Goal: Navigation & Orientation: Find specific page/section

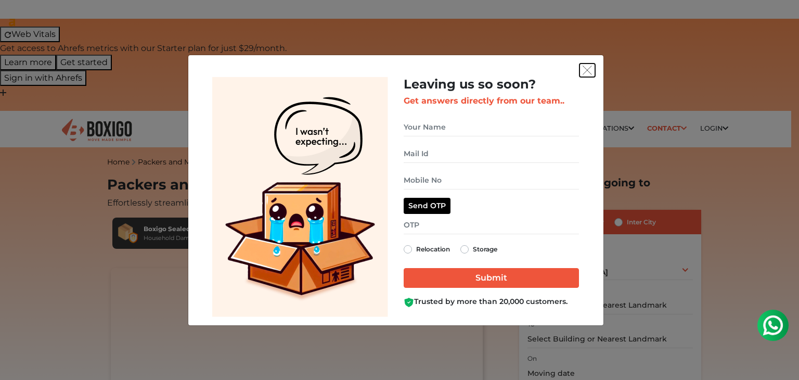
click at [587, 69] on img "get free quote dialog" at bounding box center [587, 70] width 9 height 9
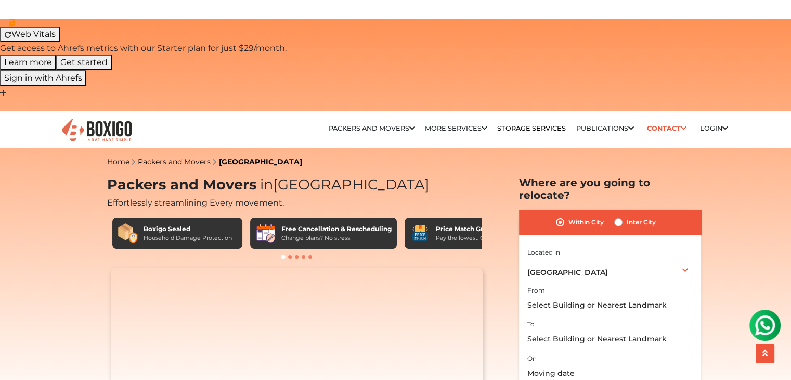
scroll to position [3228, 0]
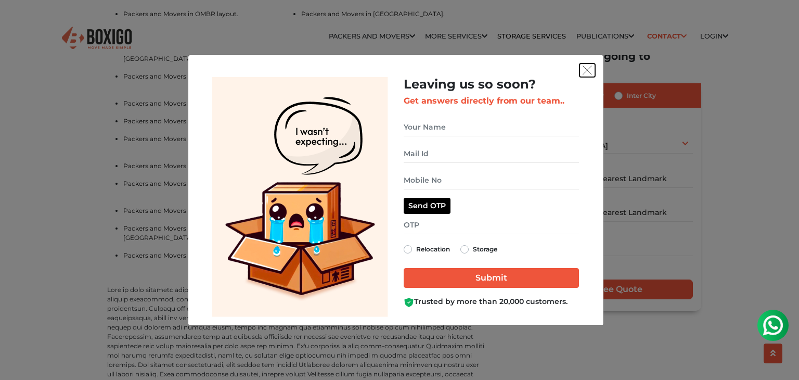
drag, startPoint x: 585, startPoint y: 69, endPoint x: 520, endPoint y: 36, distance: 72.3
click at [585, 69] on img "get free quote dialog" at bounding box center [587, 70] width 9 height 9
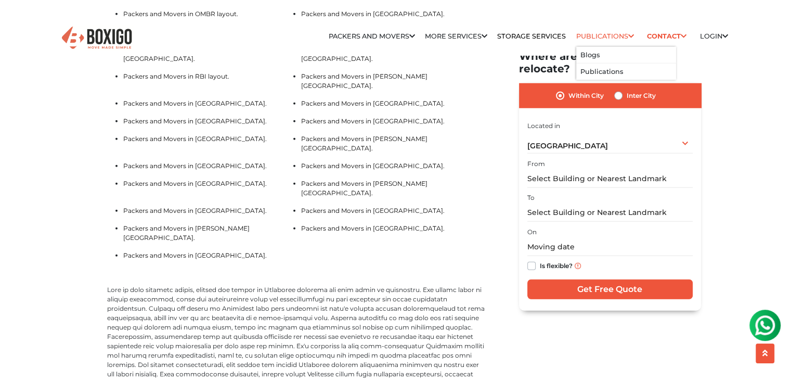
scroll to position [4040, 0]
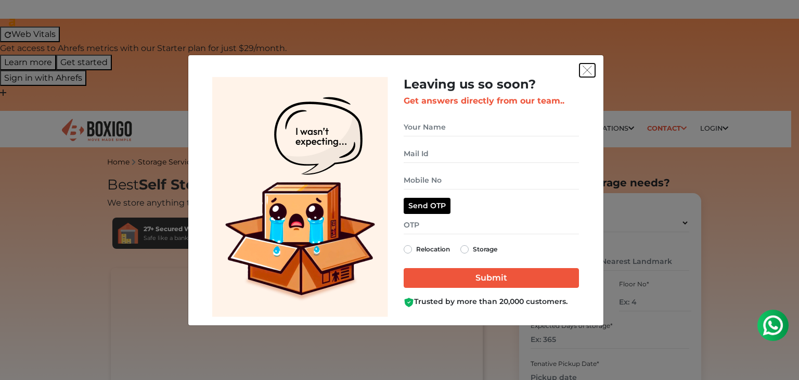
click at [587, 73] on img "get free quote dialog" at bounding box center [587, 70] width 9 height 9
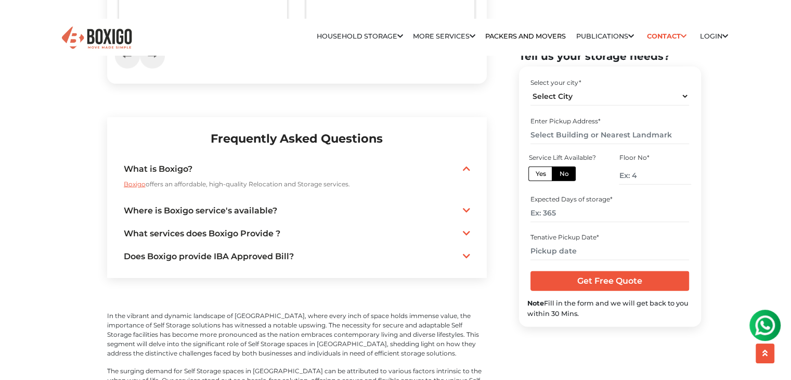
scroll to position [2782, 0]
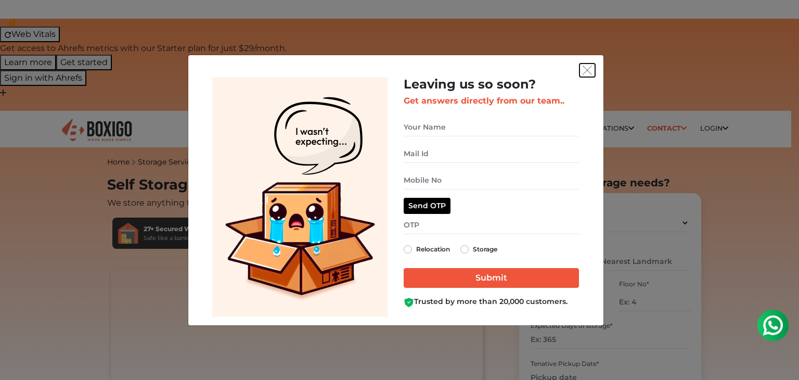
click at [591, 74] on img "get free quote dialog" at bounding box center [587, 70] width 9 height 9
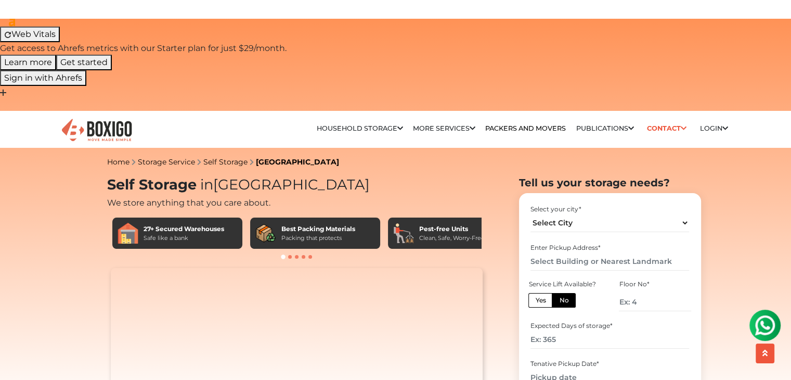
scroll to position [2645, 0]
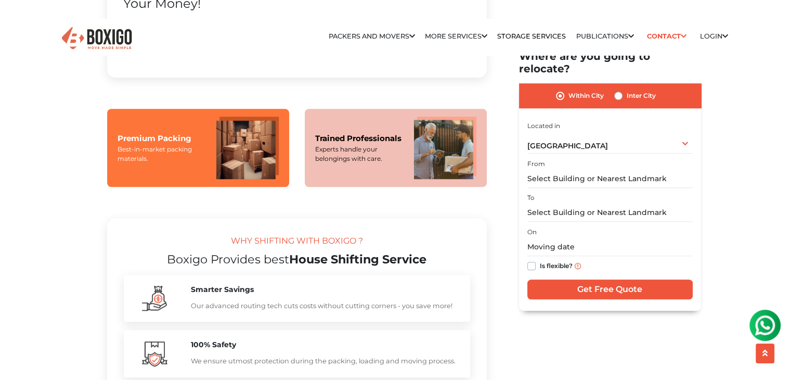
scroll to position [2119, 0]
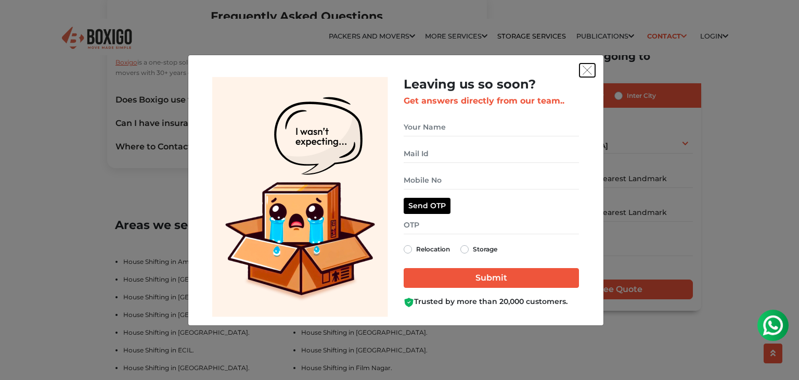
drag, startPoint x: 586, startPoint y: 67, endPoint x: 576, endPoint y: 72, distance: 10.7
click at [586, 67] on img "get free quote dialog" at bounding box center [587, 70] width 9 height 9
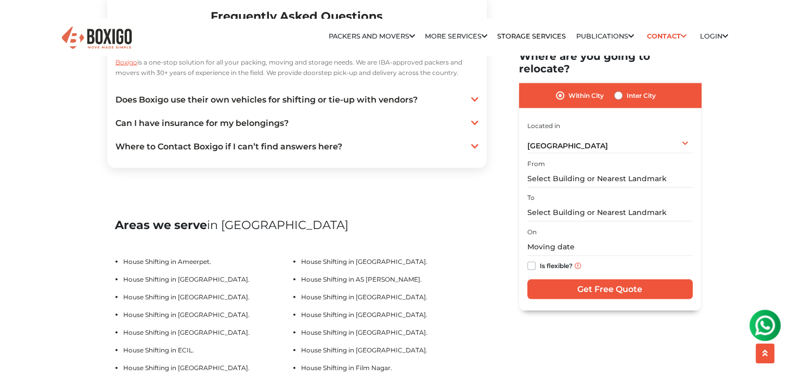
click at [80, 75] on div "Home House Shifting Hyderabad House Shifting in Hyderabad Effortlessly streamli…" at bounding box center [395, 239] width 791 height 4406
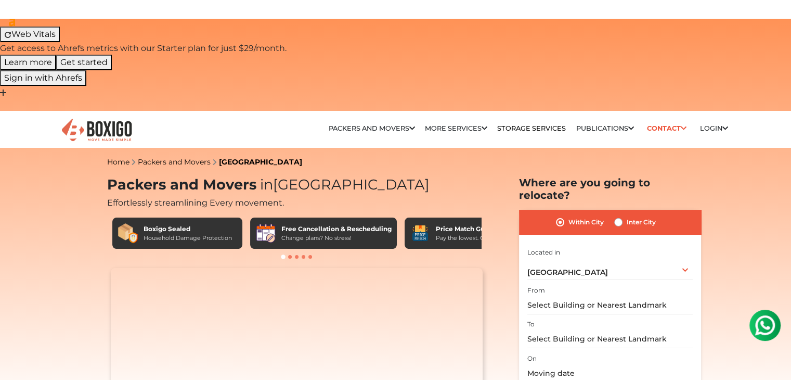
scroll to position [2927, 0]
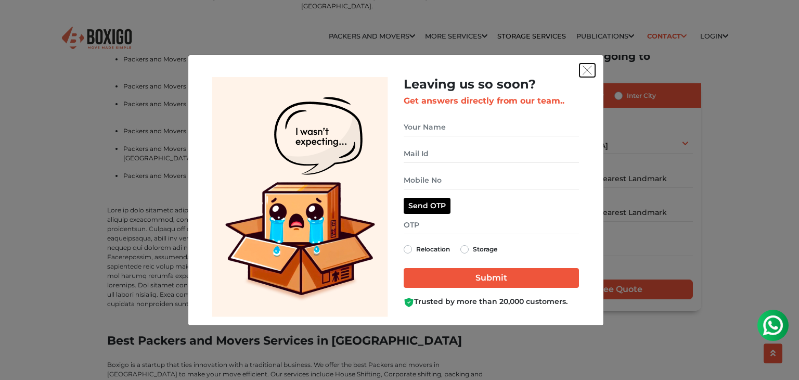
click at [587, 71] on img "get free quote dialog" at bounding box center [587, 70] width 9 height 9
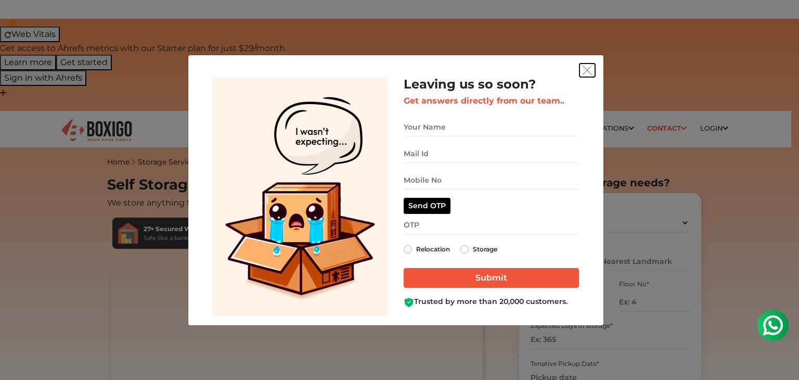
click at [589, 71] on img "get free quote dialog" at bounding box center [587, 70] width 9 height 9
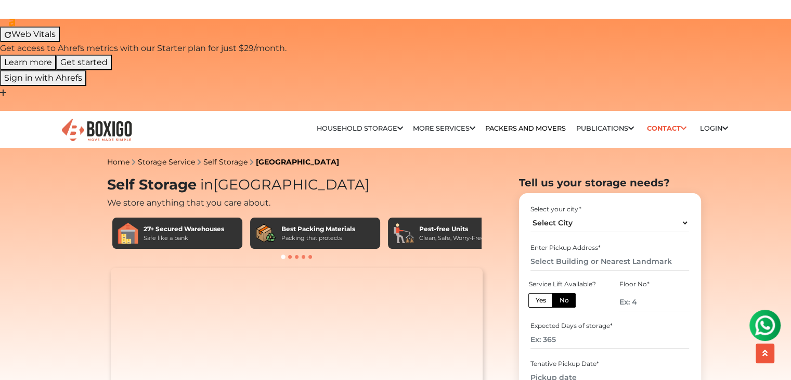
scroll to position [2525, 0]
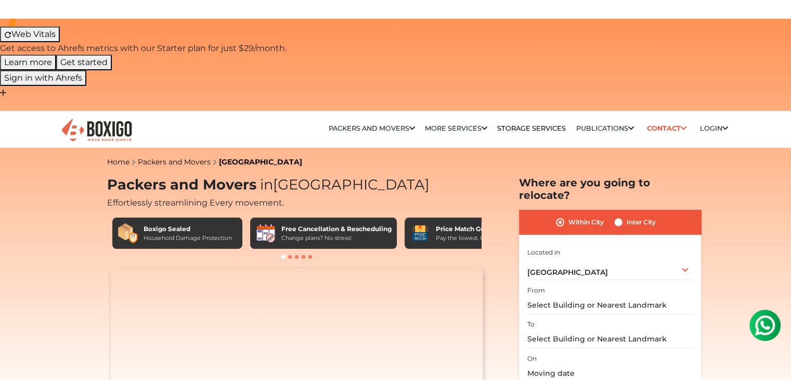
scroll to position [3028, 0]
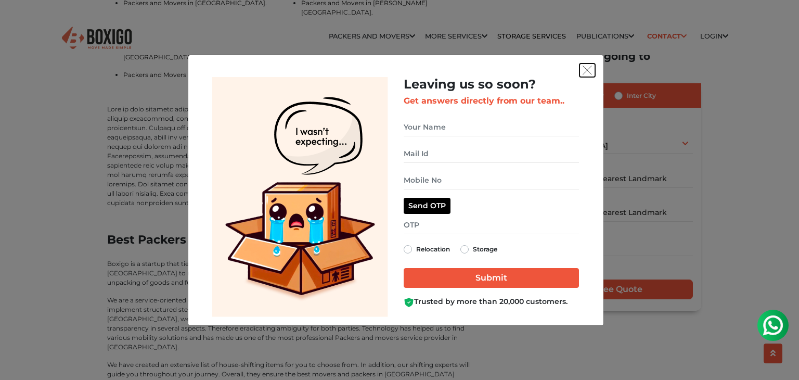
click at [587, 72] on img "get free quote dialog" at bounding box center [587, 70] width 9 height 9
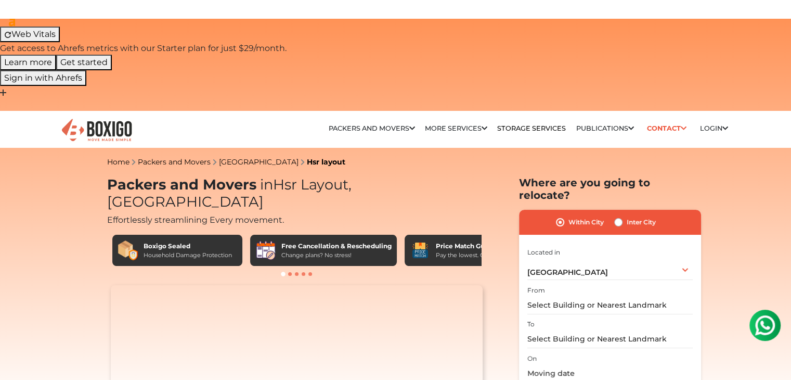
scroll to position [3009, 0]
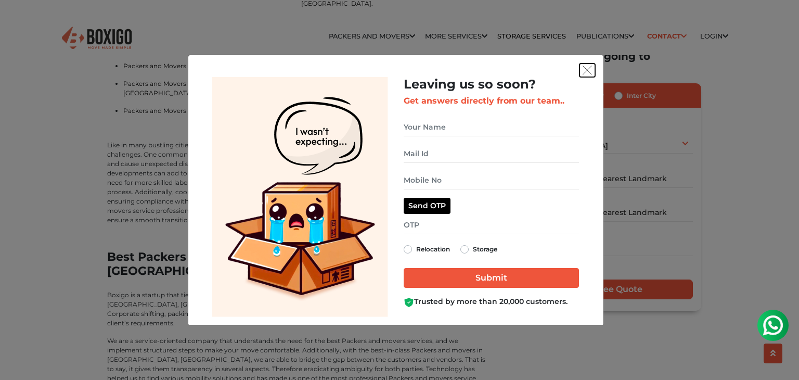
click at [587, 71] on img "get free quote dialog" at bounding box center [587, 70] width 9 height 9
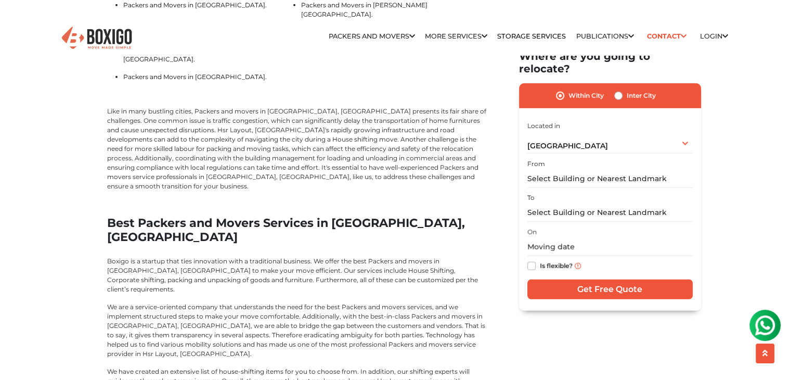
scroll to position [3061, 0]
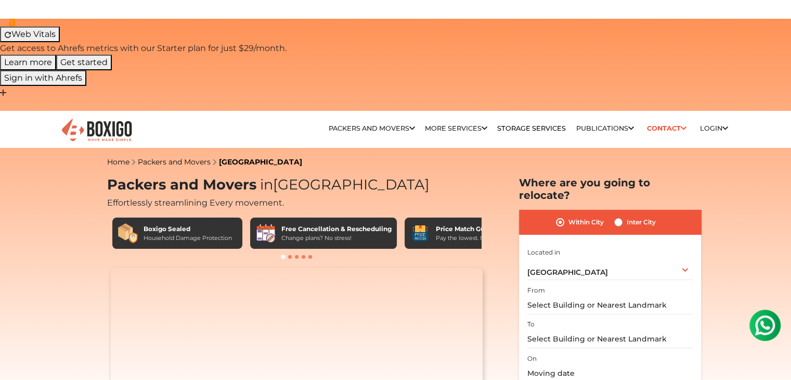
scroll to position [3228, 0]
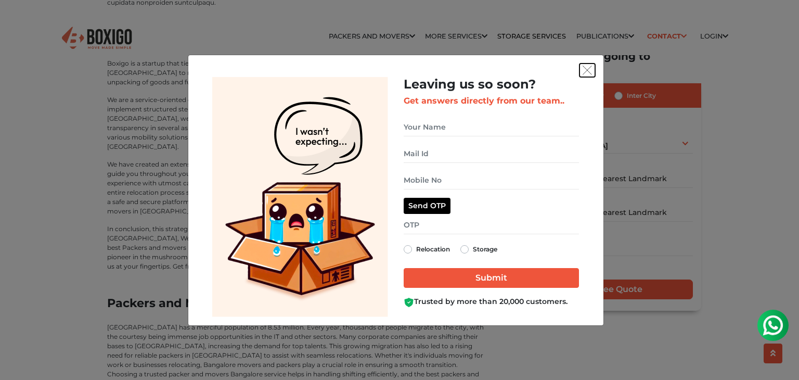
click at [585, 72] on img "get free quote dialog" at bounding box center [587, 70] width 9 height 9
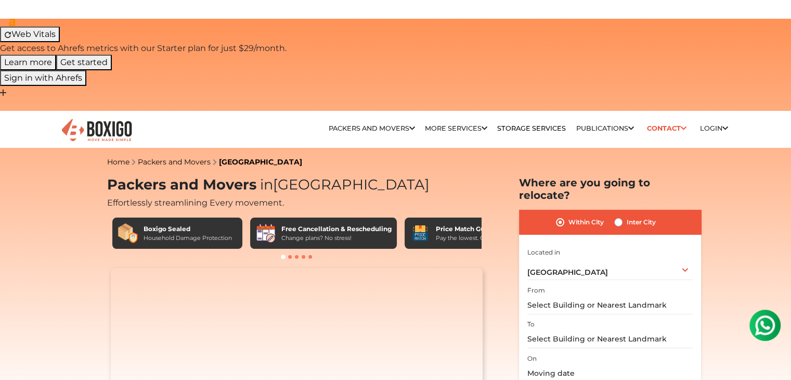
scroll to position [2829, 0]
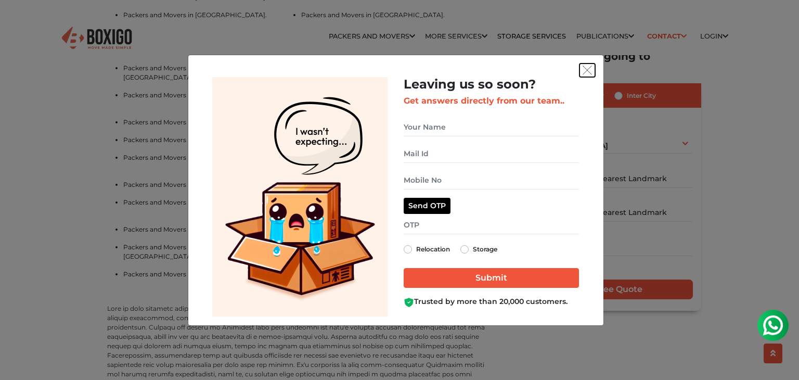
click at [586, 71] on img "get free quote dialog" at bounding box center [587, 70] width 9 height 9
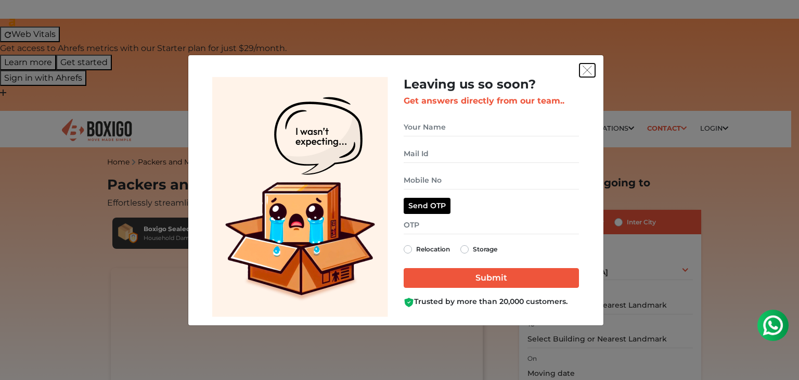
click at [585, 70] on img "get free quote dialog" at bounding box center [587, 70] width 9 height 9
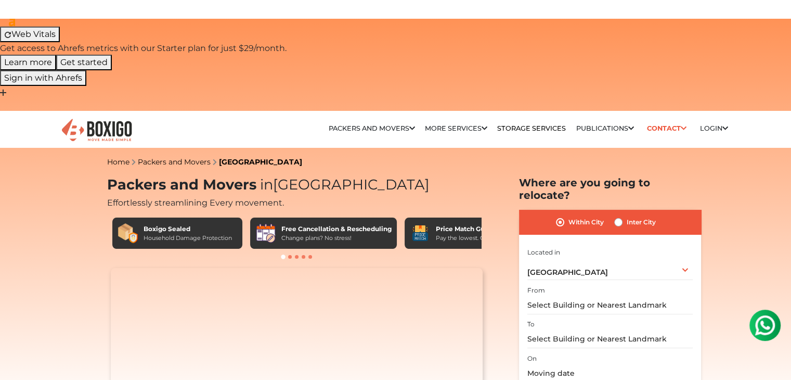
scroll to position [2829, 0]
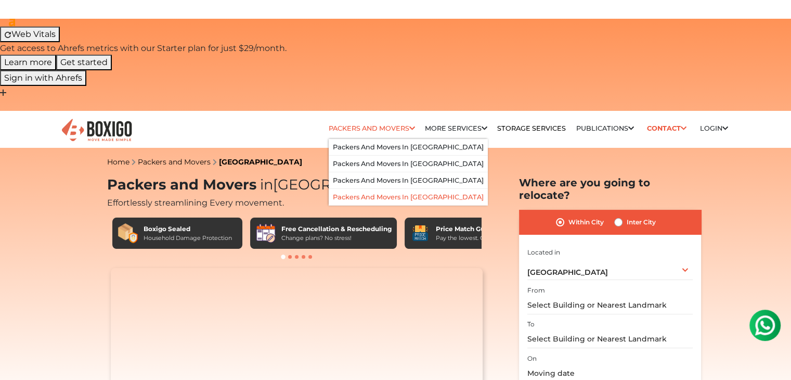
scroll to position [2857, 0]
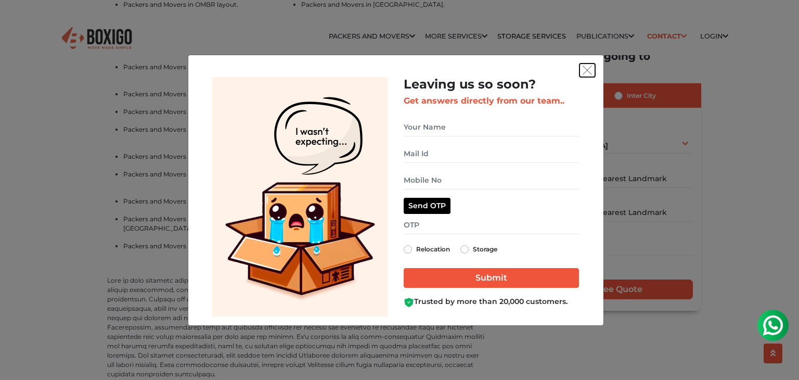
drag, startPoint x: 591, startPoint y: 70, endPoint x: 603, endPoint y: 67, distance: 12.4
click at [590, 71] on img "get free quote dialog" at bounding box center [587, 70] width 9 height 9
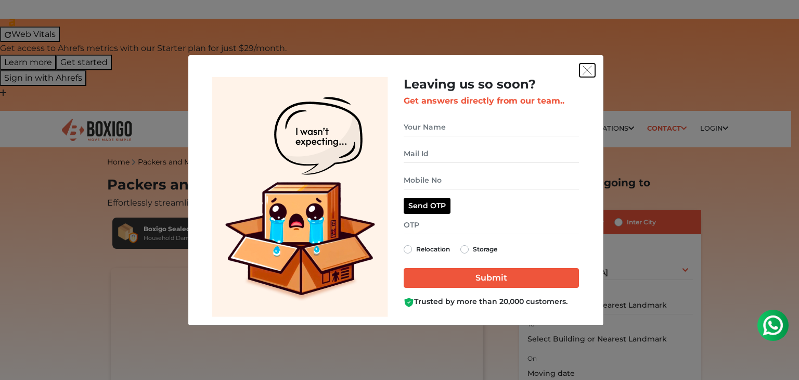
click at [587, 72] on img "get free quote dialog" at bounding box center [587, 70] width 9 height 9
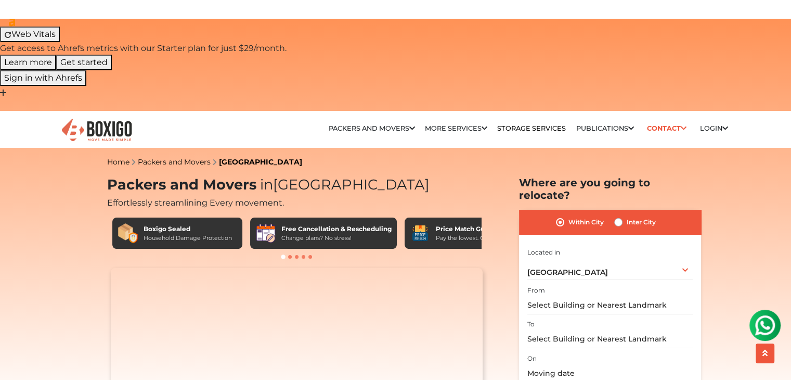
scroll to position [2857, 0]
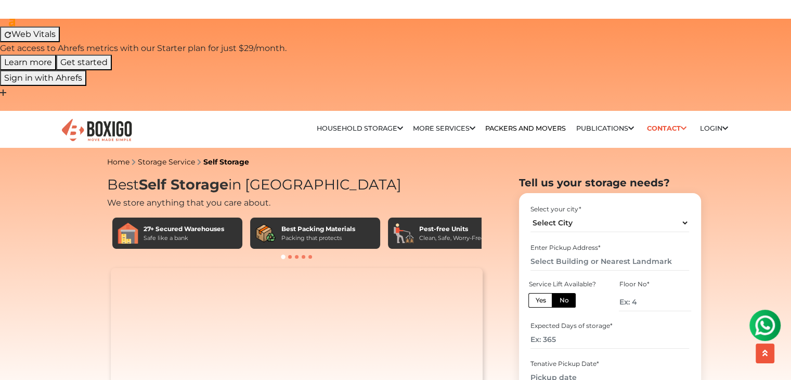
scroll to position [2911, 0]
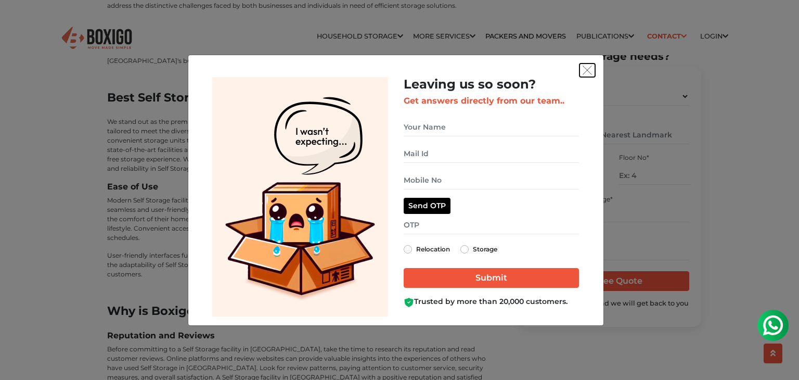
click at [588, 70] on img "get free quote dialog" at bounding box center [587, 70] width 9 height 9
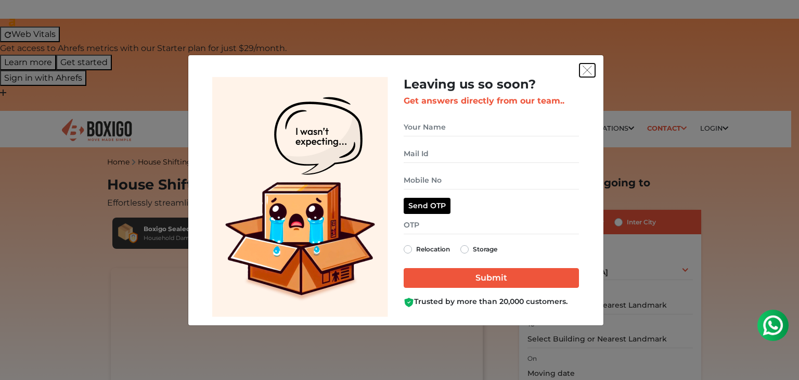
click at [583, 71] on img "get free quote dialog" at bounding box center [587, 70] width 9 height 9
click at [588, 71] on img "get free quote dialog" at bounding box center [587, 70] width 9 height 9
click at [590, 70] on img "get free quote dialog" at bounding box center [587, 70] width 9 height 9
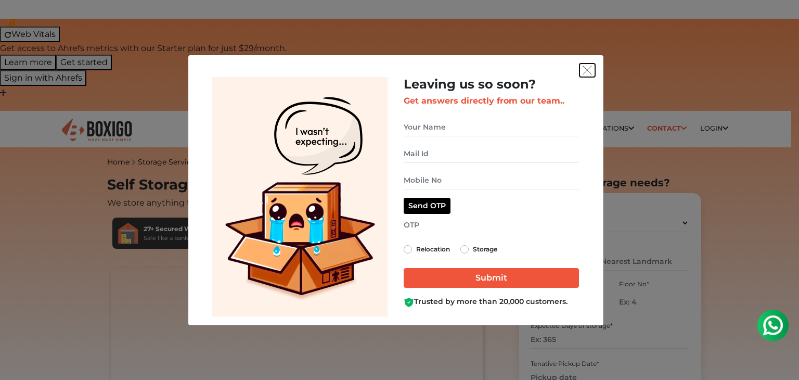
click at [585, 71] on img "get free quote dialog" at bounding box center [587, 70] width 9 height 9
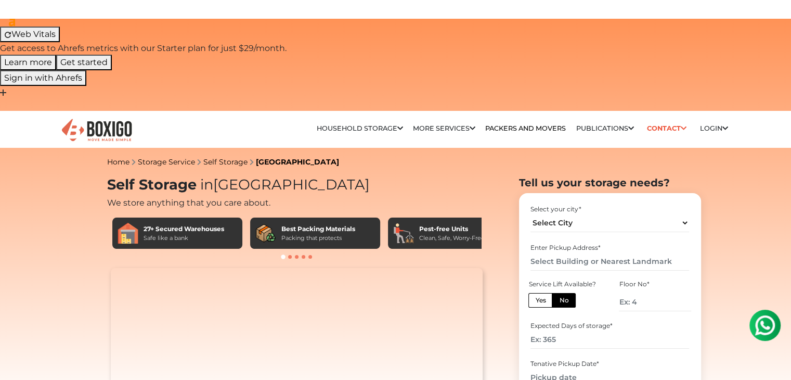
scroll to position [2822, 0]
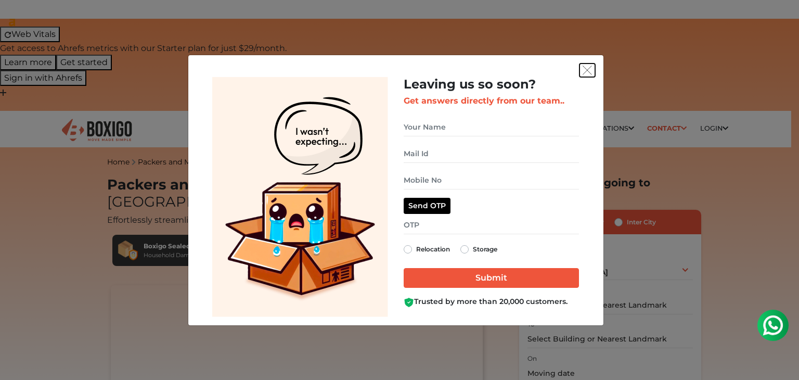
click at [587, 70] on img "get free quote dialog" at bounding box center [587, 70] width 9 height 9
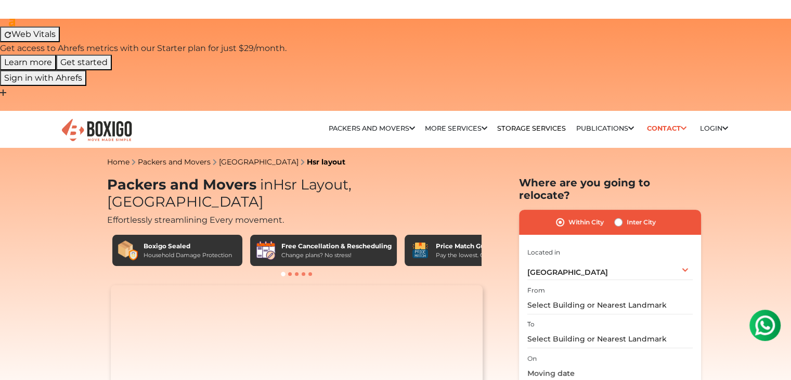
scroll to position [4030, 0]
